Goal: Find specific page/section: Find specific page/section

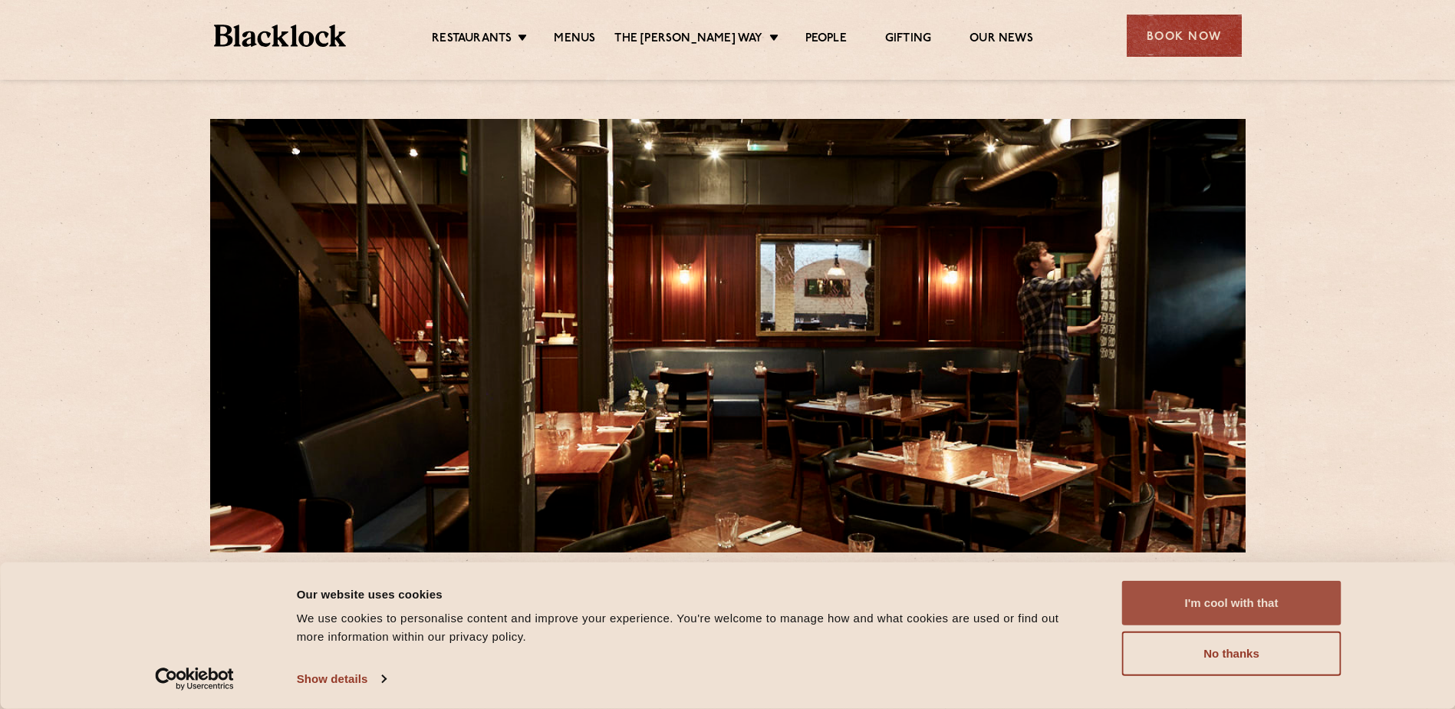
click at [1220, 615] on button "I'm cool with that" at bounding box center [1231, 603] width 219 height 44
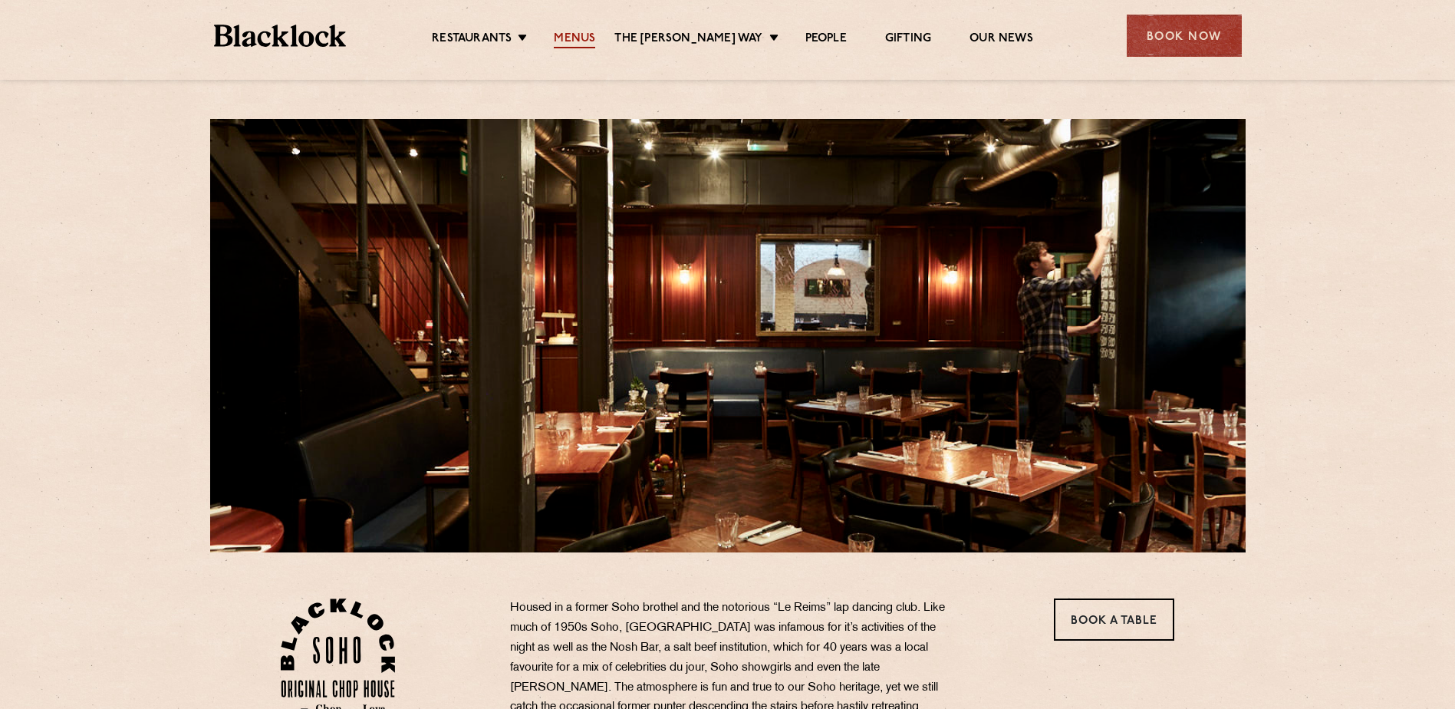
drag, startPoint x: 576, startPoint y: 30, endPoint x: 584, endPoint y: 38, distance: 10.9
click at [577, 32] on ul "Restaurants Soho City Shoreditch Covent Garden Canary Wharf Manchester Birmingh…" at bounding box center [732, 36] width 773 height 25
click at [589, 41] on link "Menus" at bounding box center [574, 39] width 41 height 17
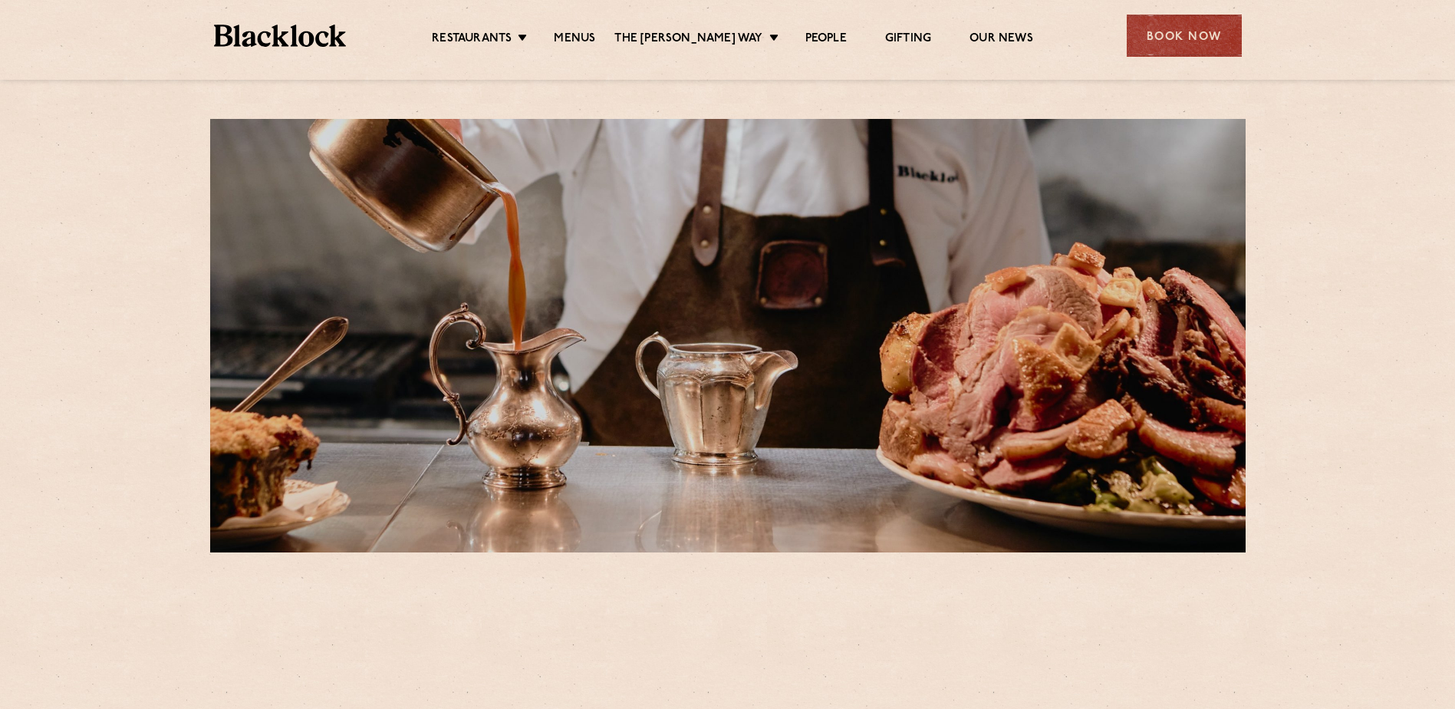
scroll to position [384, 0]
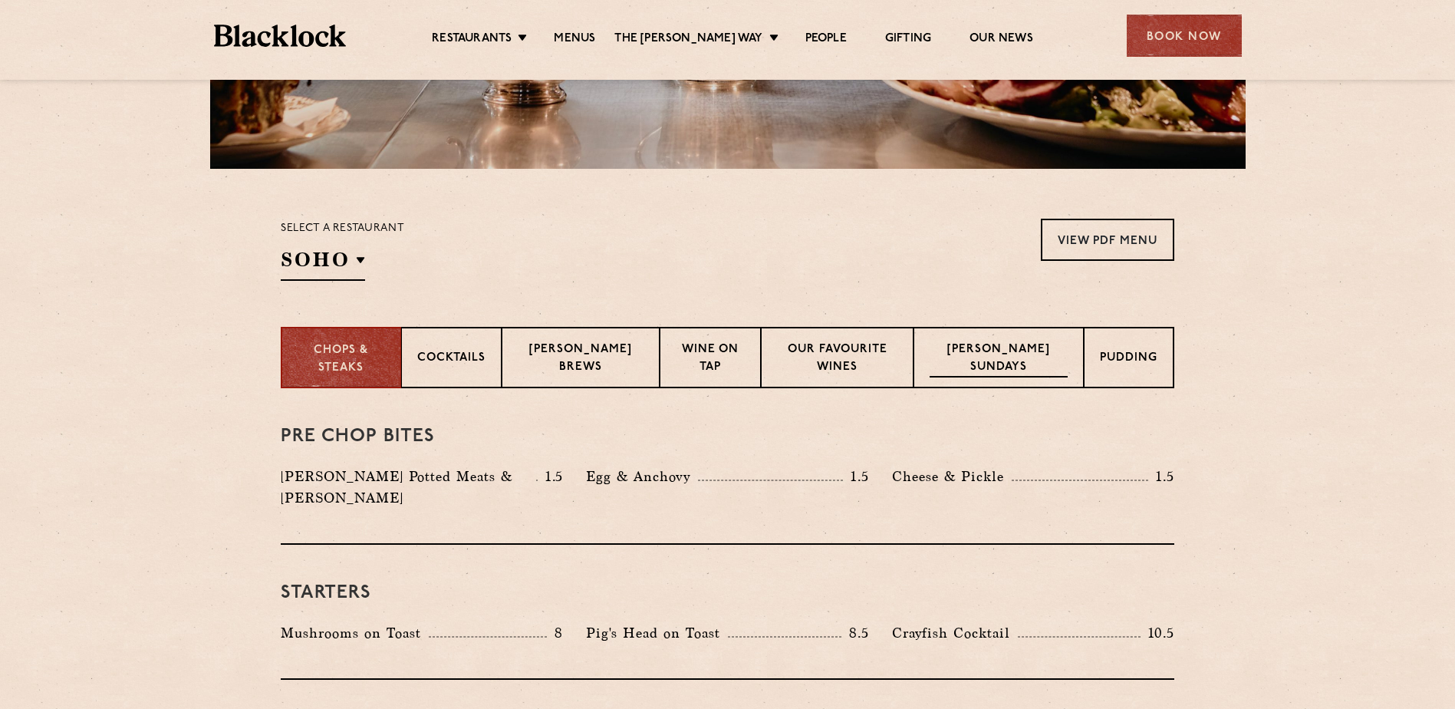
click at [1014, 348] on p "[PERSON_NAME] Sundays" at bounding box center [999, 359] width 138 height 36
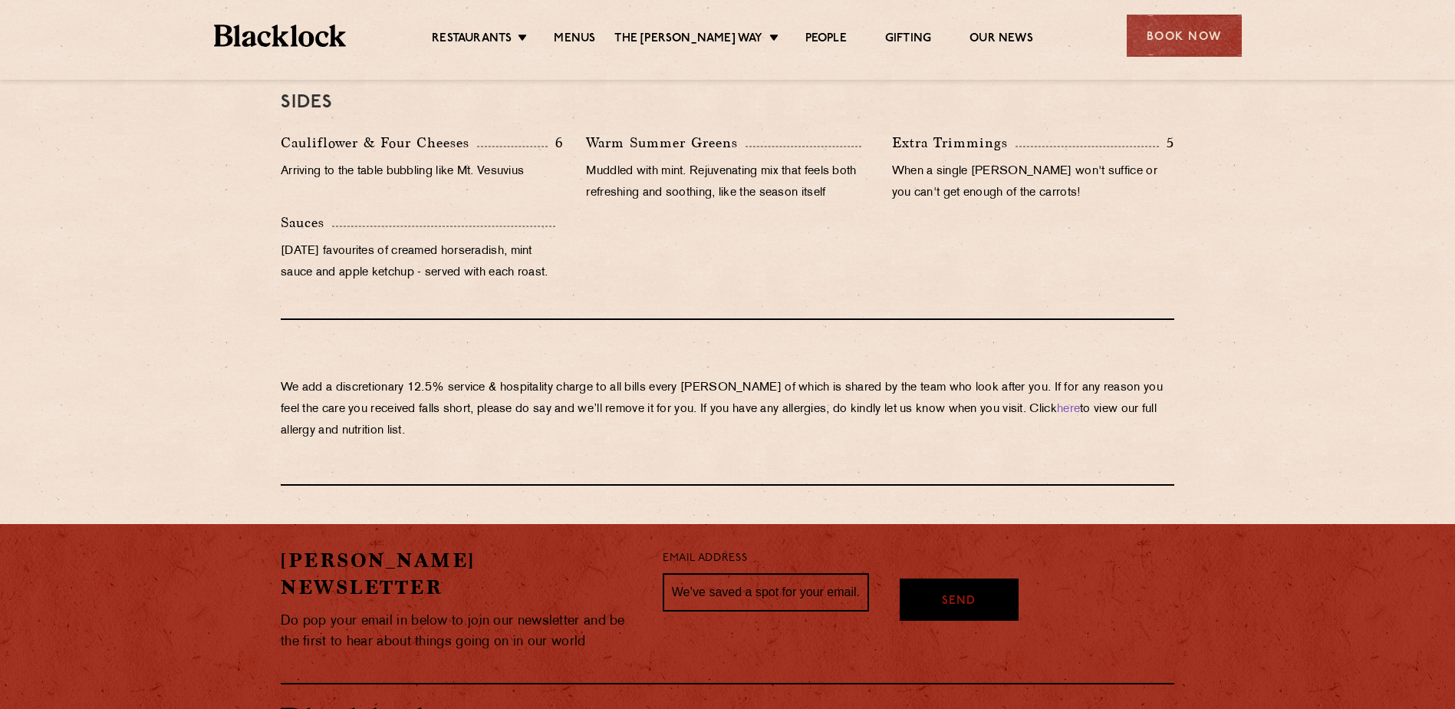
scroll to position [1151, 0]
